Goal: Find specific fact: Find specific fact

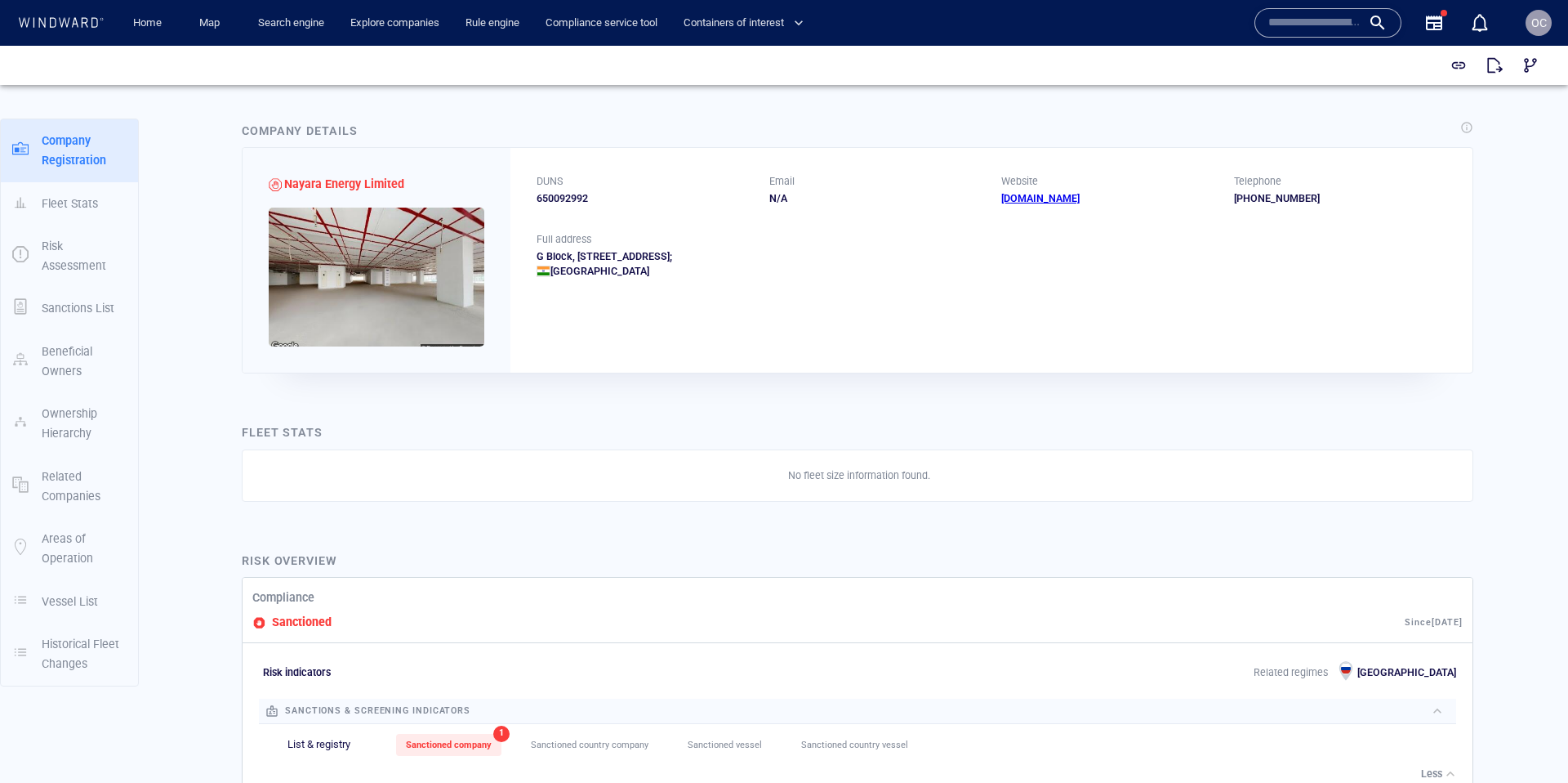
scroll to position [42, 0]
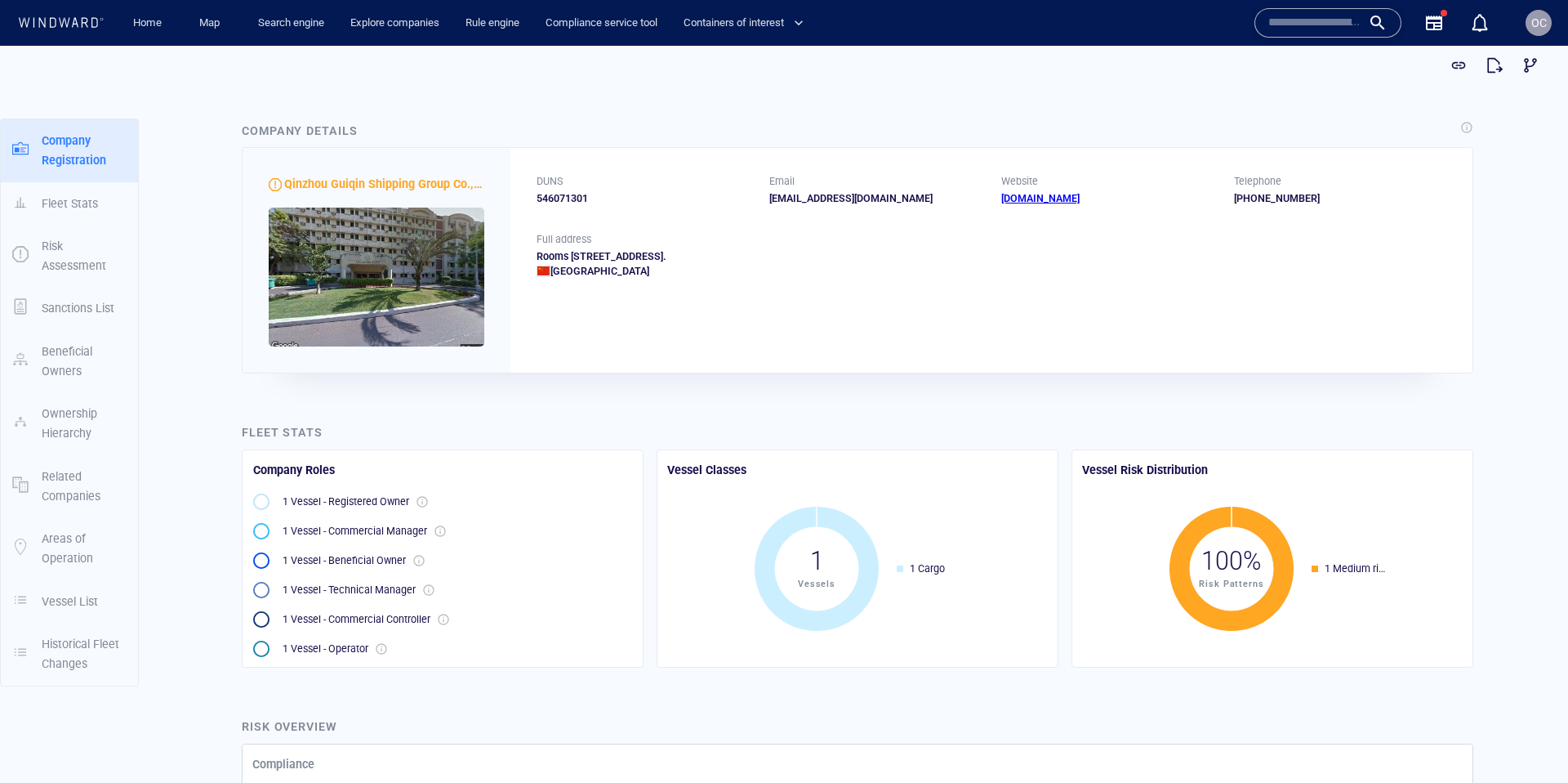
click at [1527, 20] on div "OC" at bounding box center [1538, 23] width 26 height 26
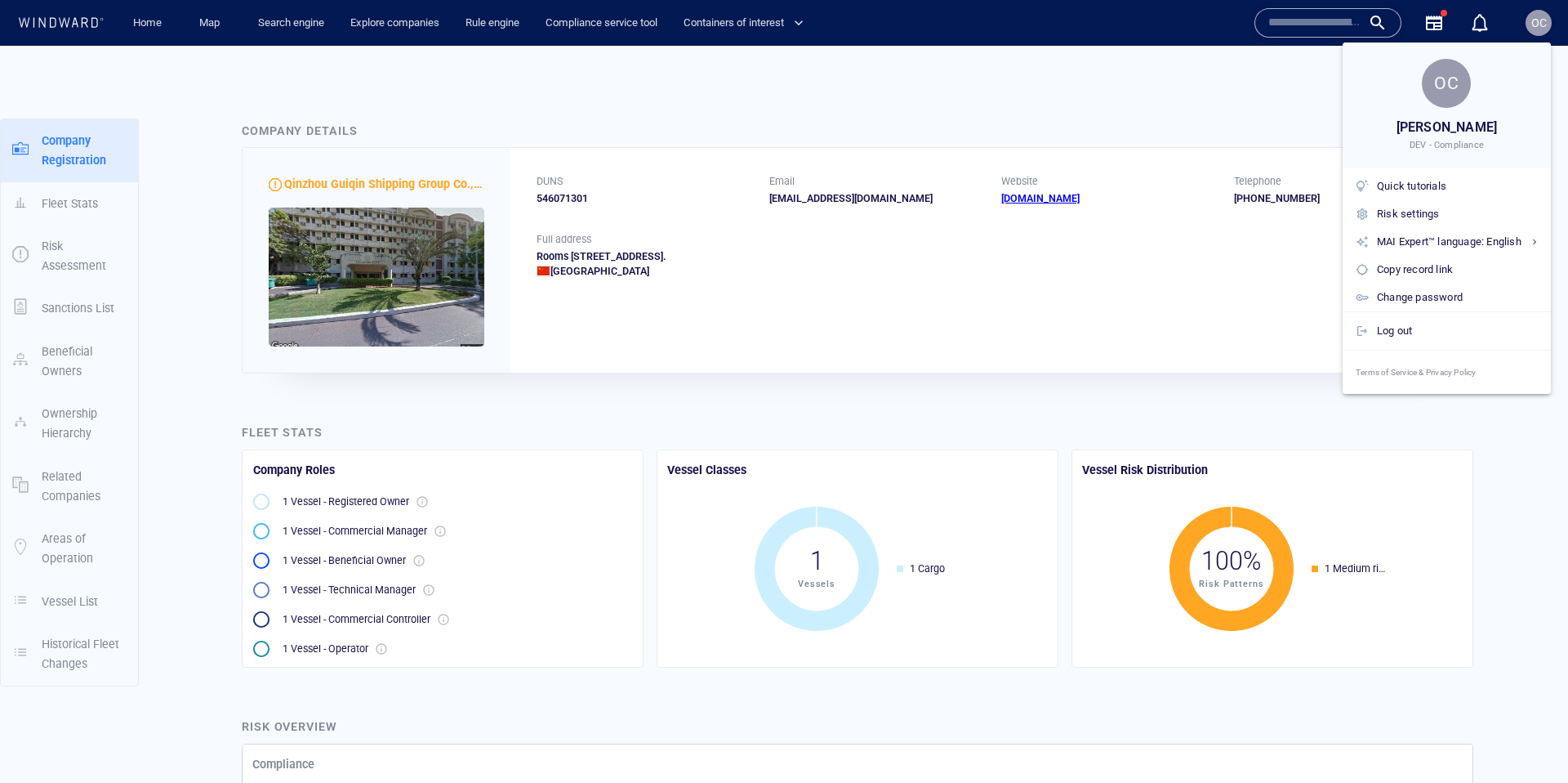
click at [1061, 84] on div at bounding box center [784, 391] width 1568 height 783
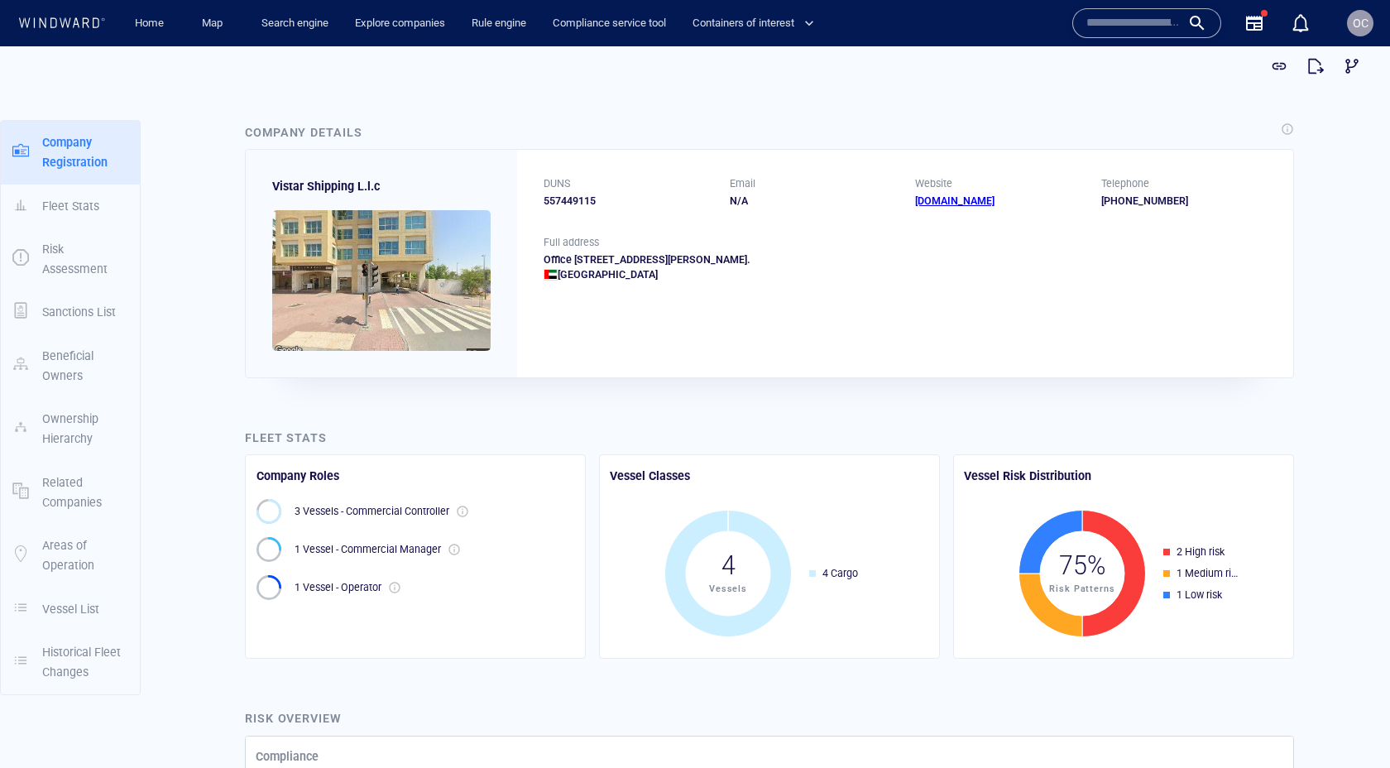
click at [281, 183] on span "Vistar Shipping L.l.c" at bounding box center [326, 186] width 108 height 13
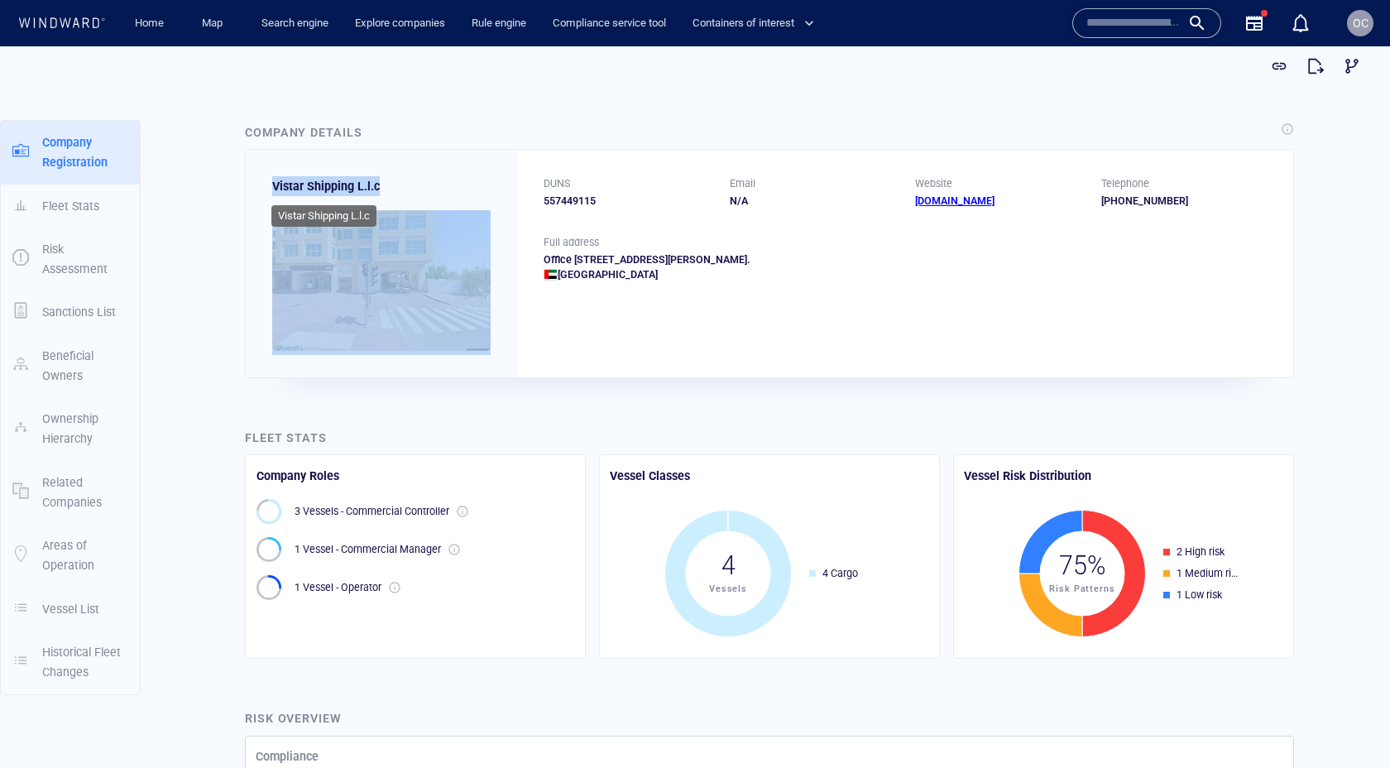
drag, startPoint x: 305, startPoint y: 184, endPoint x: 377, endPoint y: 185, distance: 72.0
click at [377, 185] on span "Vistar Shipping L.l.c" at bounding box center [326, 186] width 108 height 13
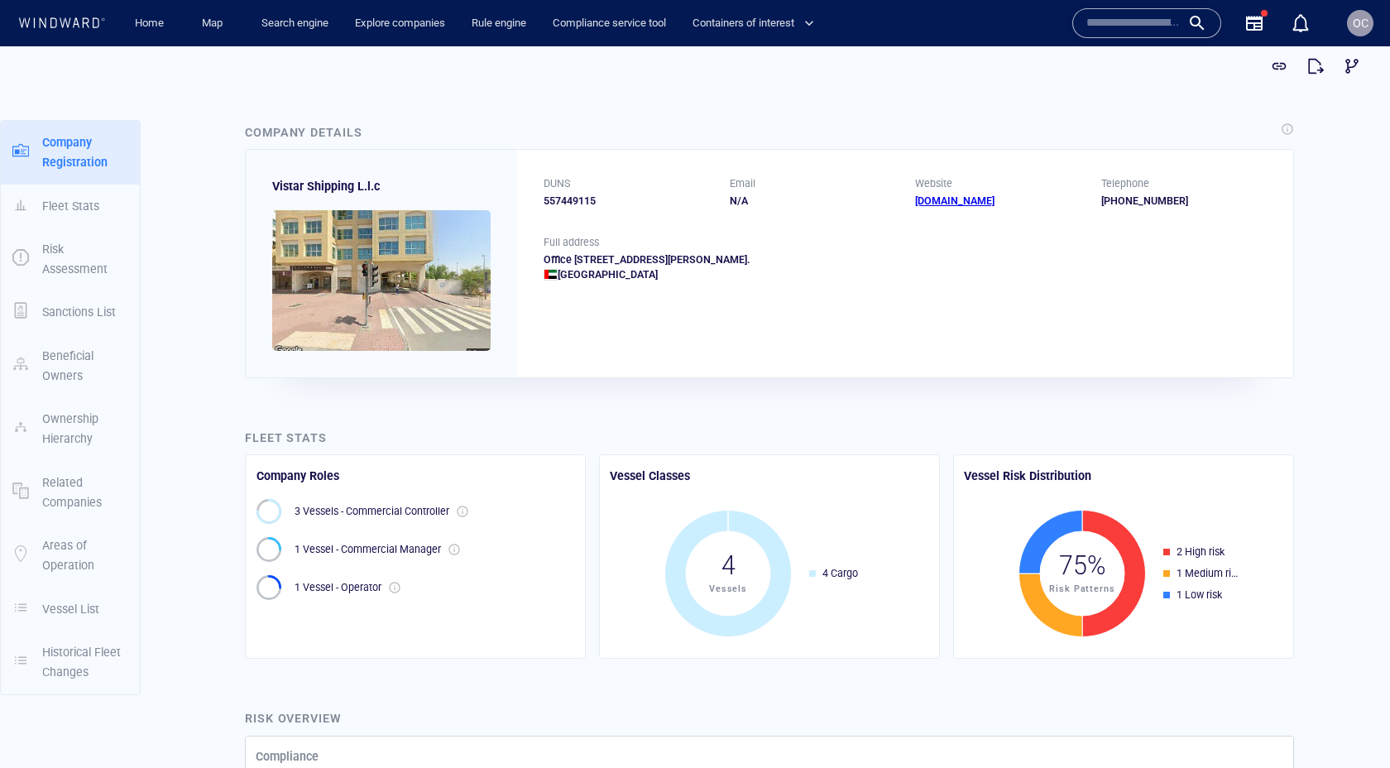
click at [577, 276] on div "United Arab Emirates" at bounding box center [905, 274] width 723 height 15
drag, startPoint x: 577, startPoint y: 276, endPoint x: 632, endPoint y: 278, distance: 55.5
click at [632, 278] on div "United Arab Emirates" at bounding box center [905, 274] width 723 height 15
copy div "United Arab Emirates"
